Goal: Task Accomplishment & Management: Use online tool/utility

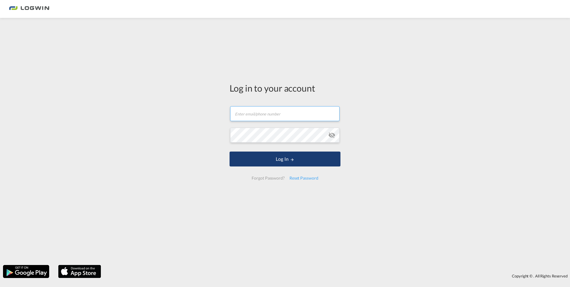
type input "[PERSON_NAME][EMAIL_ADDRESS][DOMAIN_NAME]"
click at [281, 156] on button "Log In" at bounding box center [284, 158] width 111 height 15
